Goal: Transaction & Acquisition: Purchase product/service

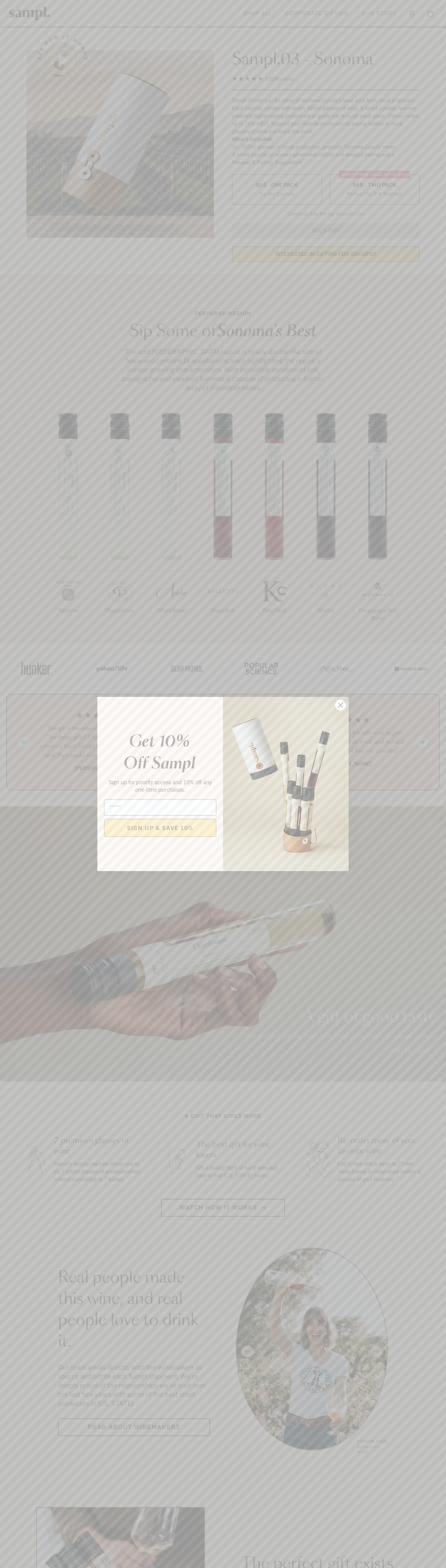
click at [341, 706] on icon "Close dialog" at bounding box center [341, 705] width 5 height 5
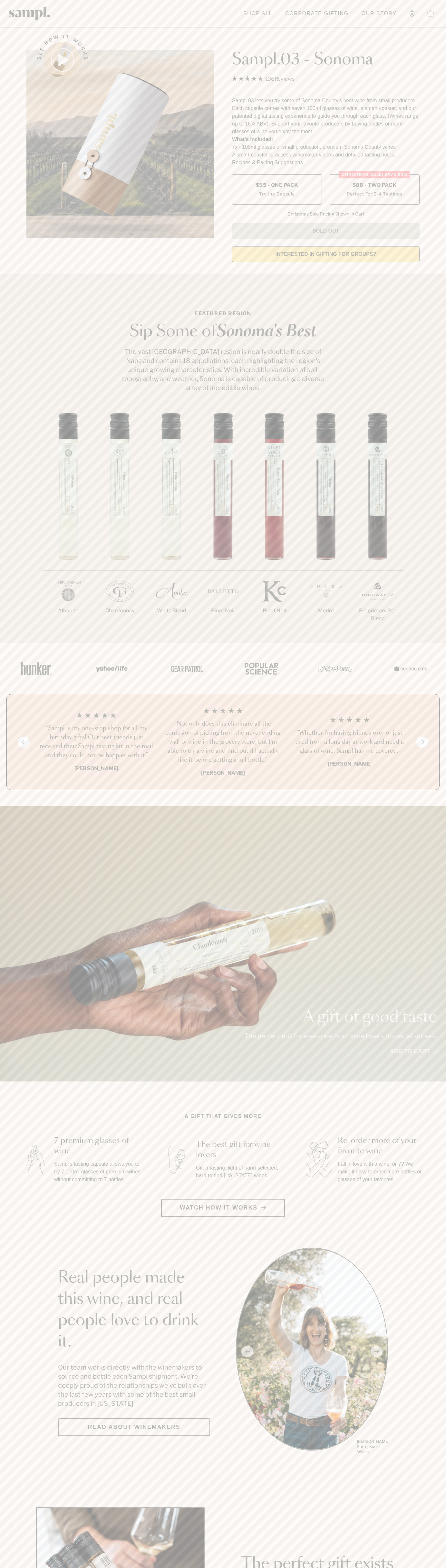
click at [374, 186] on span "$88 - Two Pack" at bounding box center [375, 185] width 45 height 7
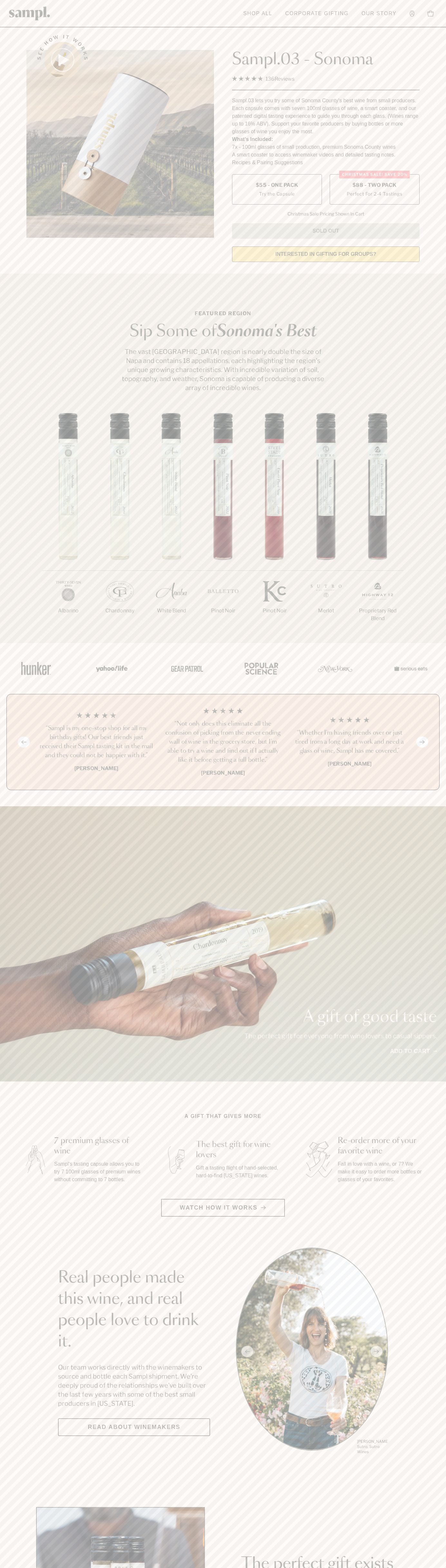
click at [97, 742] on h3 "“Sampl is my one-stop shop for all my birthday gifts! Our best friends just rec…" at bounding box center [97, 741] width 116 height 36
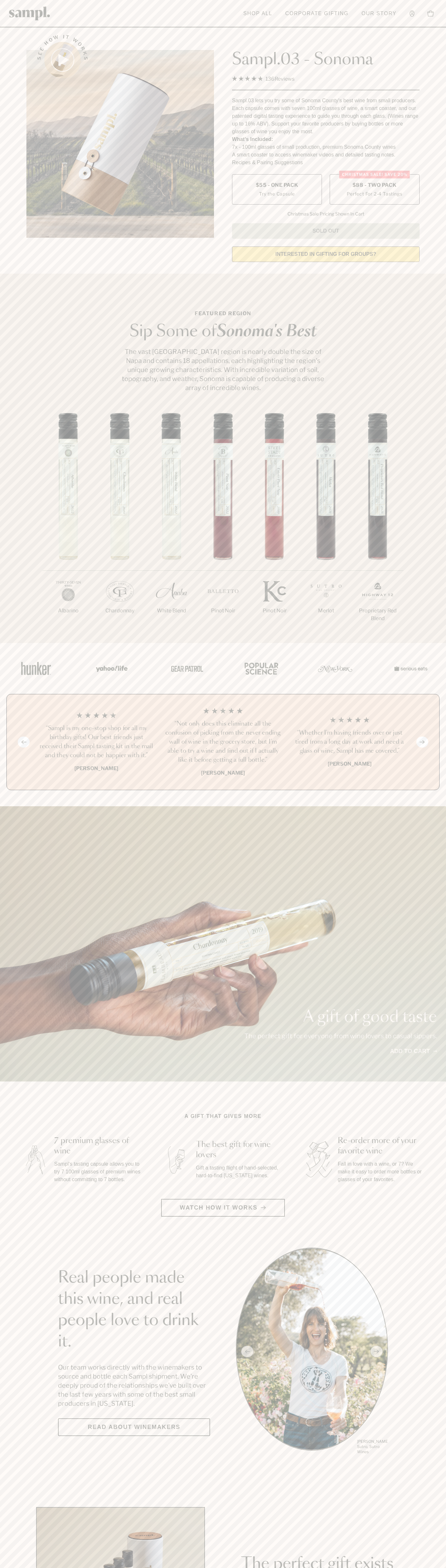
click at [74, 30] on div "See how it works" at bounding box center [120, 146] width 188 height 241
click at [161, 1568] on html "Skip to main content Toggle navigation menu Shop All Corporate Gifting Our Stor…" at bounding box center [223, 1513] width 446 height 3027
click at [9, 1568] on html "Skip to main content Toggle navigation menu Shop All Corporate Gifting Our Stor…" at bounding box center [223, 1513] width 446 height 3027
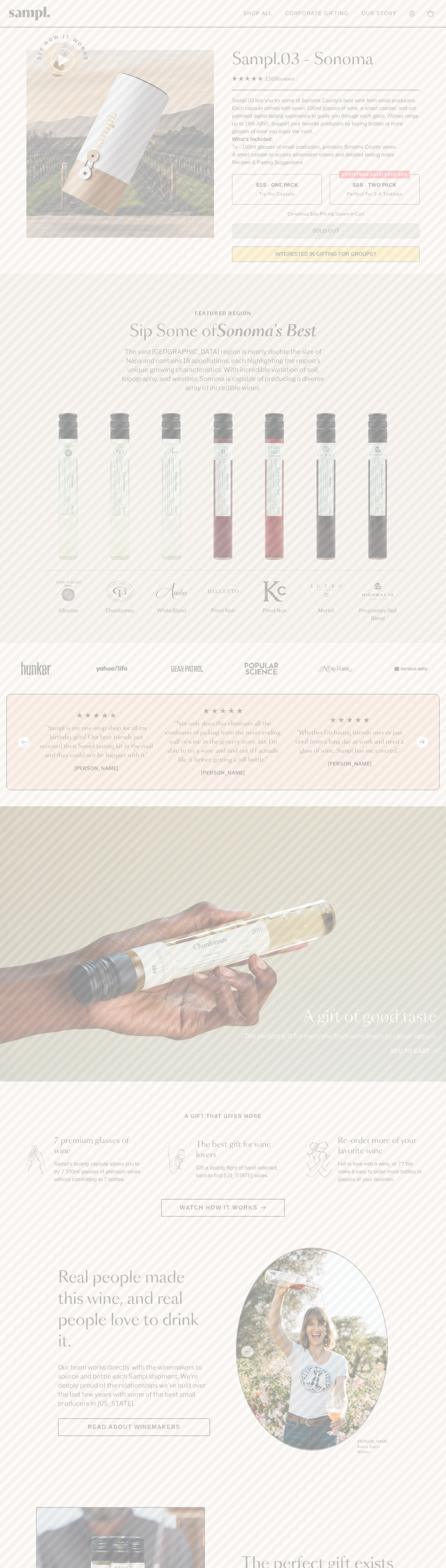
click at [374, 190] on label "Christmas SALE! Save 20% $88 - Two Pack Perfect For 2-4 Tastings" at bounding box center [374, 189] width 90 height 30
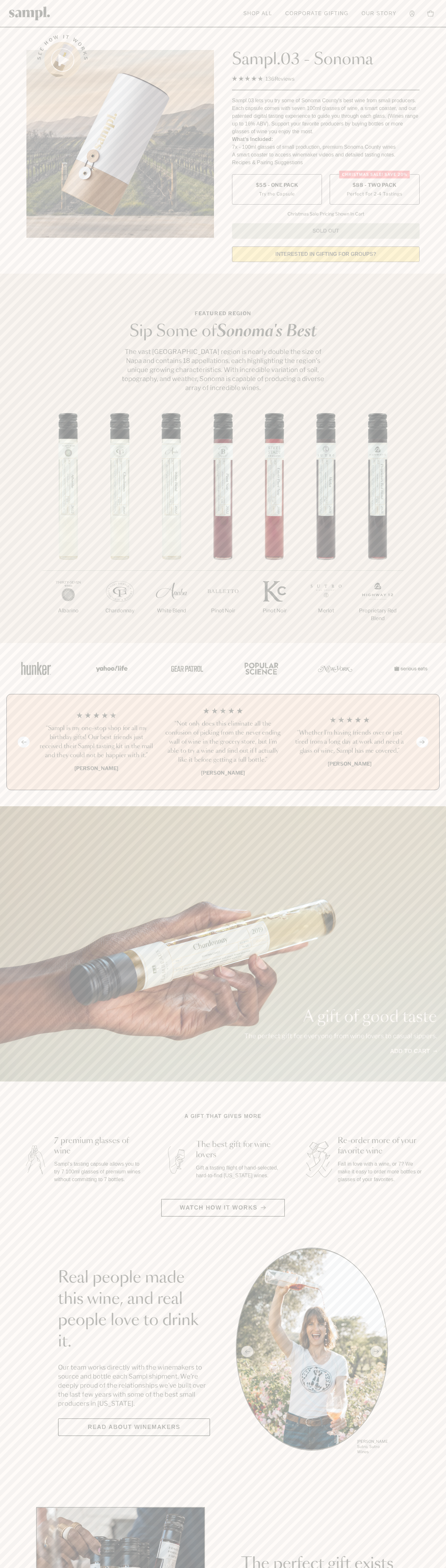
click at [97, 742] on h3 "“Sampl is my one-stop shop for all my birthday gifts! Our best friends just rec…" at bounding box center [97, 741] width 116 height 36
